Goal: Information Seeking & Learning: Learn about a topic

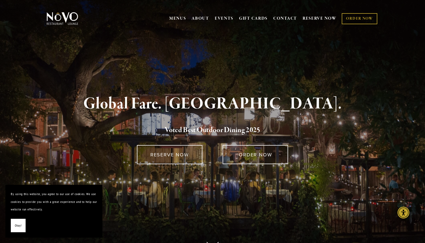
click at [15, 226] on span "Okay!" at bounding box center [18, 226] width 7 height 8
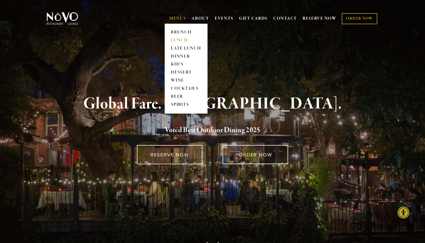
click at [174, 42] on link "LUNCH" at bounding box center [186, 40] width 34 height 8
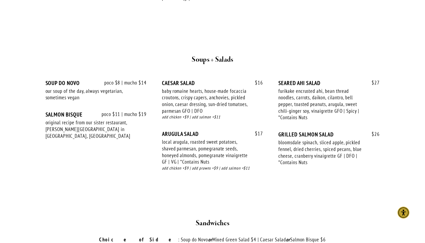
scroll to position [541, 0]
drag, startPoint x: 206, startPoint y: 131, endPoint x: 206, endPoint y: 138, distance: 6.2
click at [206, 139] on div "local arugula, roasted sweet potatoes, shaved parmesan, pomegranate seeds, hone…" at bounding box center [205, 152] width 86 height 27
drag, startPoint x: 210, startPoint y: 136, endPoint x: 210, endPoint y: 149, distance: 13.7
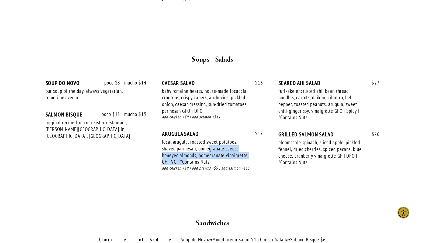
click at [210, 149] on div "local arugula, roasted sweet potatoes, shaved parmesan, pomegranate seeds, hone…" at bounding box center [205, 152] width 86 height 27
click at [211, 144] on div "local arugula, roasted sweet potatoes, shaved parmesan, pomegranate seeds, hone…" at bounding box center [205, 152] width 86 height 27
drag, startPoint x: 214, startPoint y: 144, endPoint x: 210, endPoint y: 138, distance: 6.9
click at [210, 139] on div "local arugula, roasted sweet potatoes, shaved parmesan, pomegranate seeds, hone…" at bounding box center [205, 152] width 86 height 27
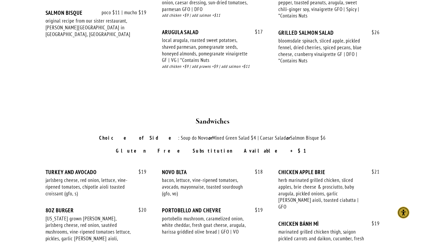
scroll to position [583, 0]
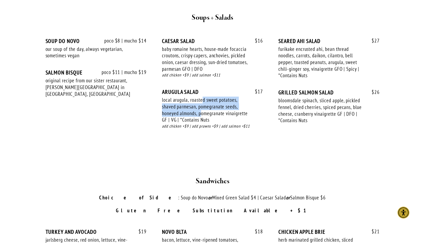
drag, startPoint x: 202, startPoint y: 87, endPoint x: 202, endPoint y: 98, distance: 11.3
click at [202, 98] on div "local arugula, roasted sweet potatoes, shaved parmesan, pomegranate seeds, hone…" at bounding box center [205, 110] width 86 height 27
